Goal: Entertainment & Leisure: Consume media (video, audio)

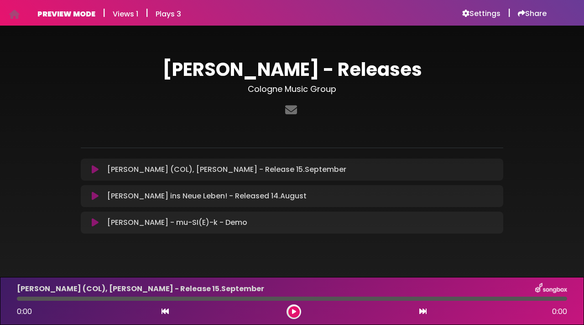
click at [98, 224] on icon at bounding box center [95, 222] width 7 height 9
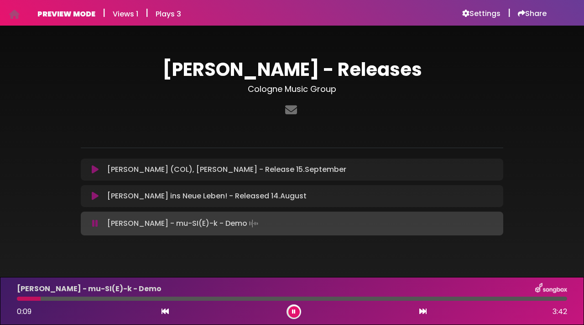
click at [296, 314] on button at bounding box center [293, 311] width 11 height 11
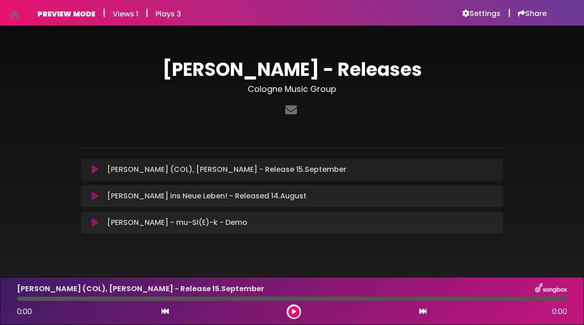
click at [94, 223] on icon at bounding box center [95, 222] width 7 height 9
click at [93, 223] on icon at bounding box center [95, 222] width 7 height 9
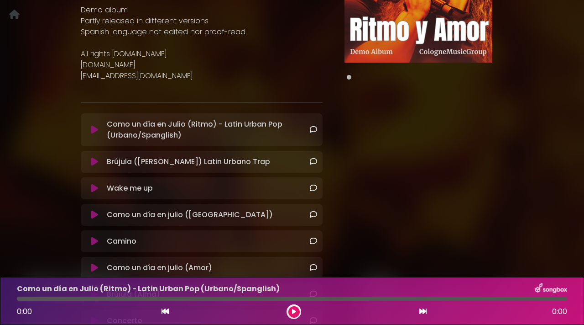
scroll to position [146, 0]
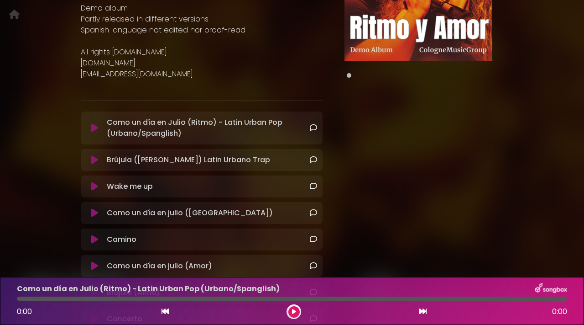
click at [94, 126] on icon at bounding box center [94, 127] width 7 height 9
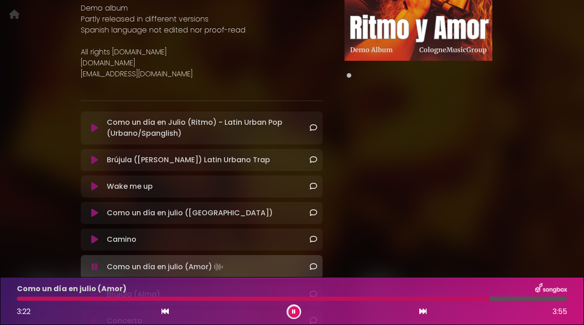
click at [291, 311] on button at bounding box center [293, 311] width 11 height 11
